Goal: Task Accomplishment & Management: Use online tool/utility

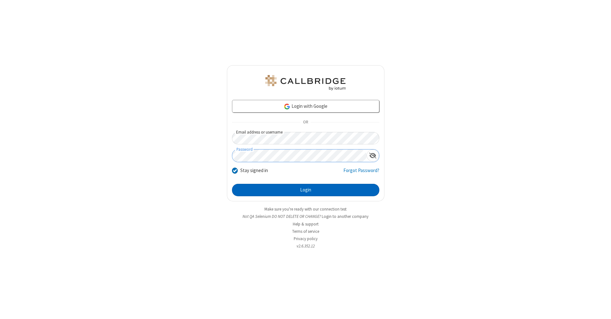
click at [305, 190] on button "Login" at bounding box center [305, 190] width 147 height 13
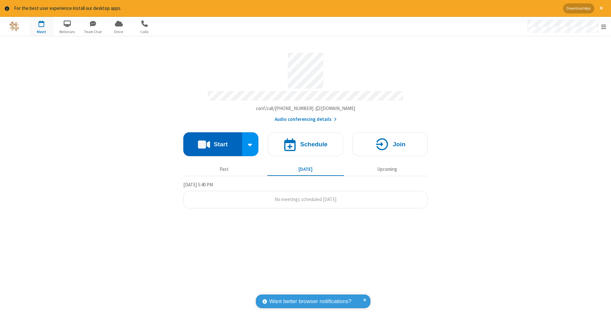
click at [212, 141] on button "Start" at bounding box center [212, 144] width 59 height 24
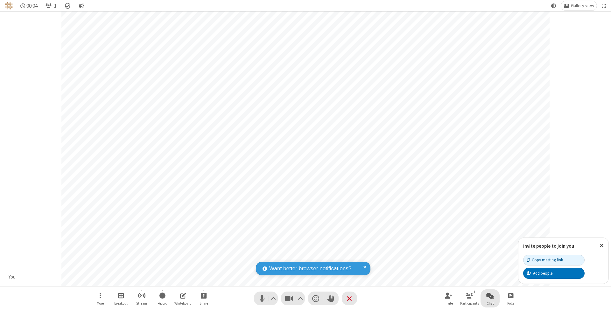
click at [490, 295] on span "Open chat" at bounding box center [490, 296] width 8 height 8
